Goal: Understand process/instructions

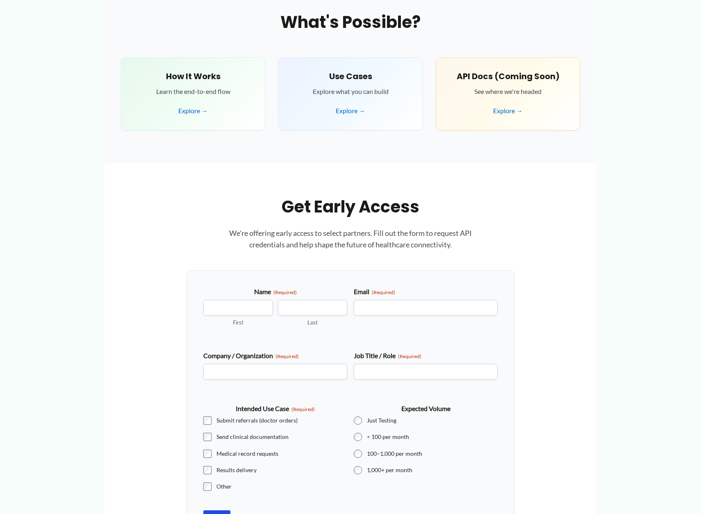
scroll to position [446, 0]
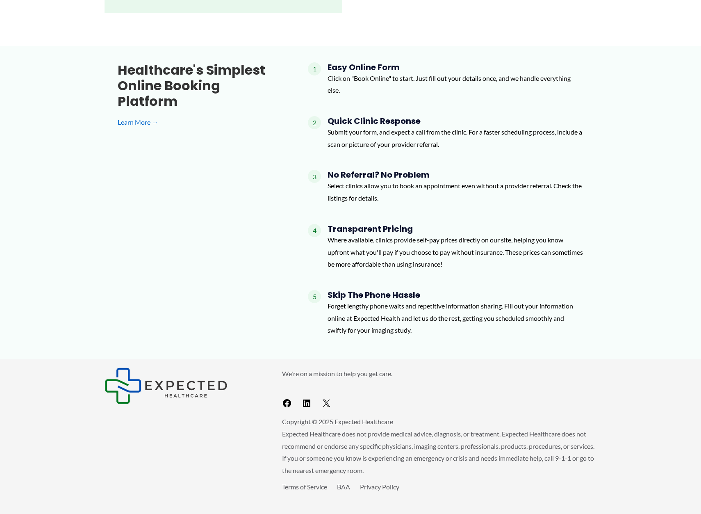
scroll to position [872, 0]
click at [364, 68] on h4 "Easy Online Form" at bounding box center [456, 68] width 256 height 10
copy div "Easy Online Form"
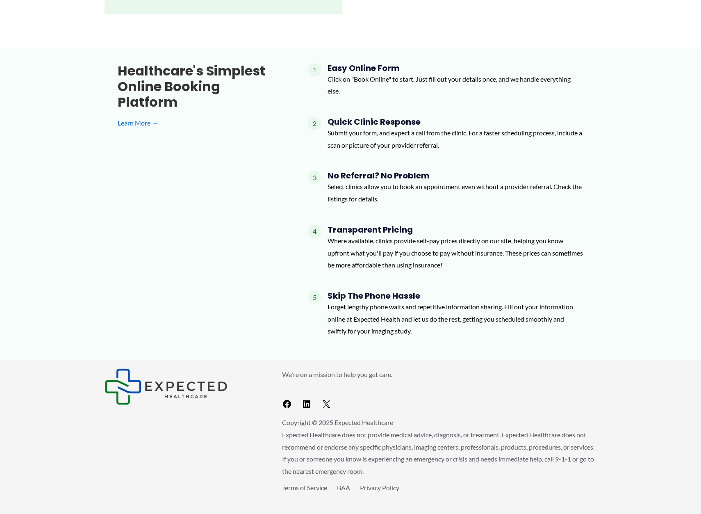
click at [362, 80] on p "Click on "Book Online" to start. Just fill out your details once, and we handle…" at bounding box center [456, 85] width 256 height 24
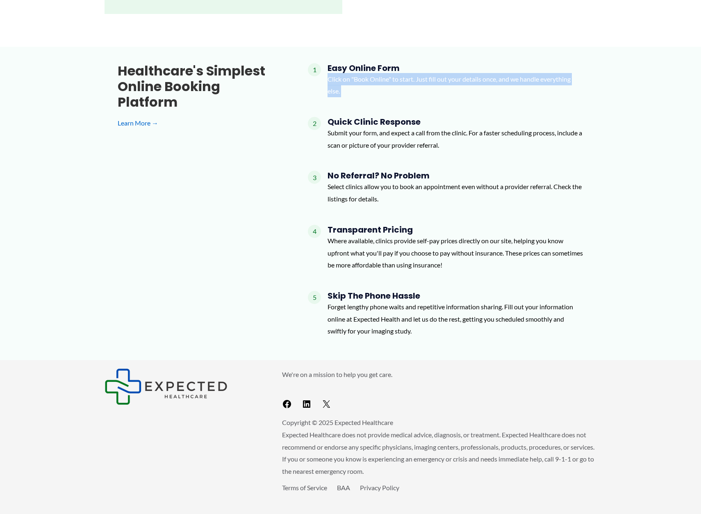
click at [362, 80] on p "Click on "Book Online" to start. Just fill out your details once, and we handle…" at bounding box center [456, 85] width 256 height 24
copy div "Click on "Book Online" to start. Just fill out your details once, and we handle…"
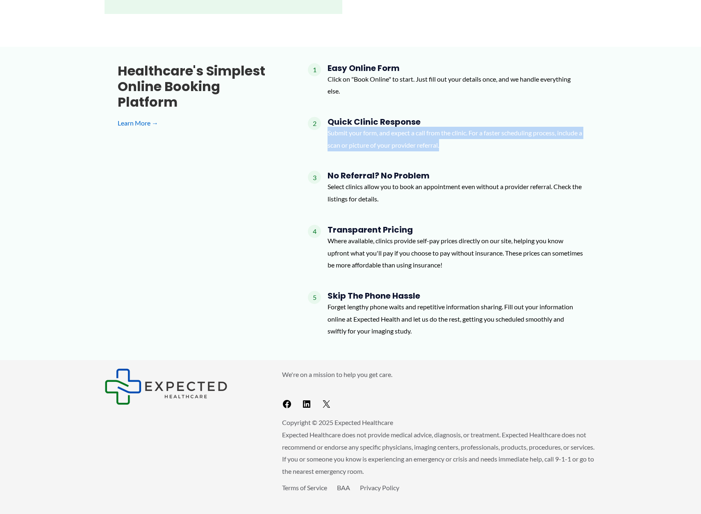
drag, startPoint x: 327, startPoint y: 130, endPoint x: 469, endPoint y: 141, distance: 142.7
click at [469, 141] on div "2 Quick Clinic Response Submit your form, and expect a call from the clinic. Fo…" at bounding box center [445, 137] width 275 height 41
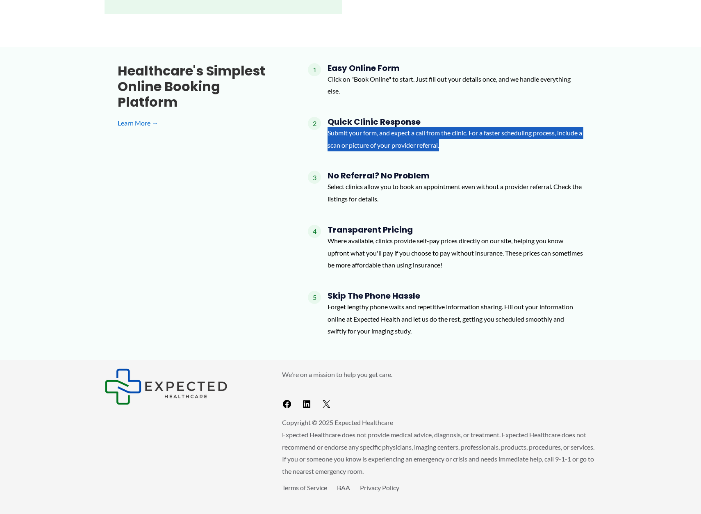
scroll to position [725, 0]
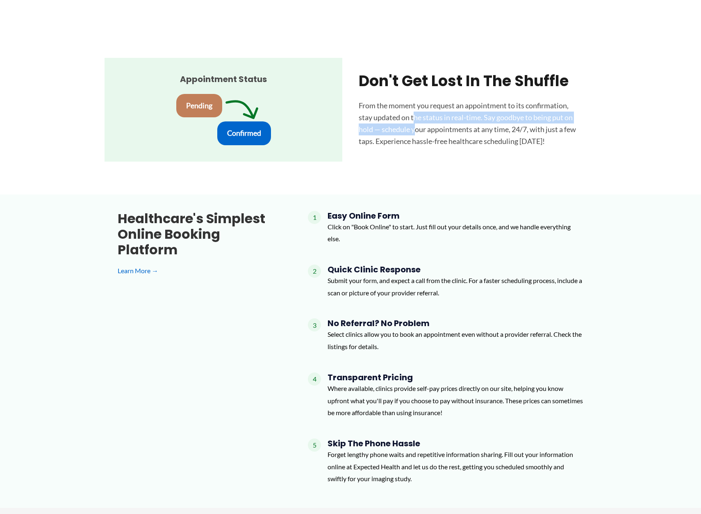
click at [415, 121] on p "From the moment you request an appointment to its confirmation, stay updated on…" at bounding box center [469, 123] width 221 height 47
click at [208, 325] on div "Healthcare's simplest online booking platform Learn More → 1 Easy Online Form C…" at bounding box center [351, 351] width 492 height 280
